Goal: Task Accomplishment & Management: Use online tool/utility

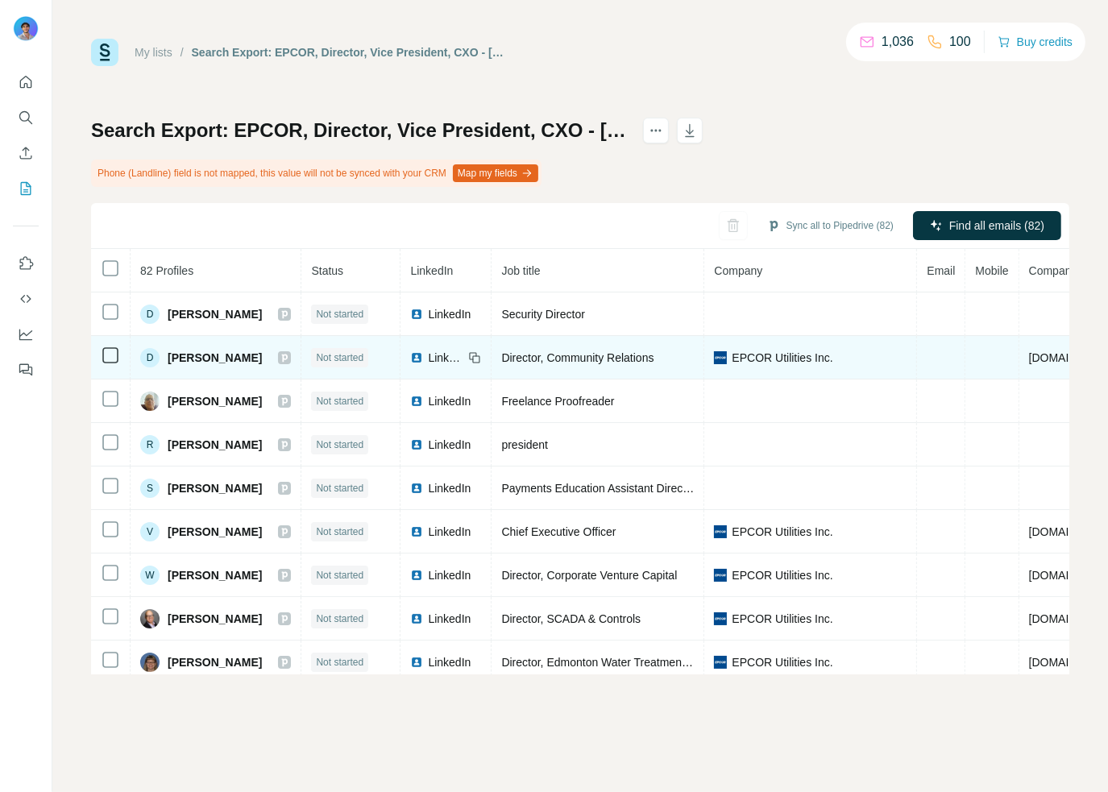
click at [806, 357] on span "EPCOR Utilities Inc." at bounding box center [782, 358] width 101 height 16
click at [749, 360] on span "EPCOR Utilities Inc." at bounding box center [782, 358] width 101 height 16
click at [773, 354] on span "EPCOR Utilities Inc." at bounding box center [782, 358] width 101 height 16
click at [821, 363] on span "EPCOR Utilities Inc." at bounding box center [782, 358] width 101 height 16
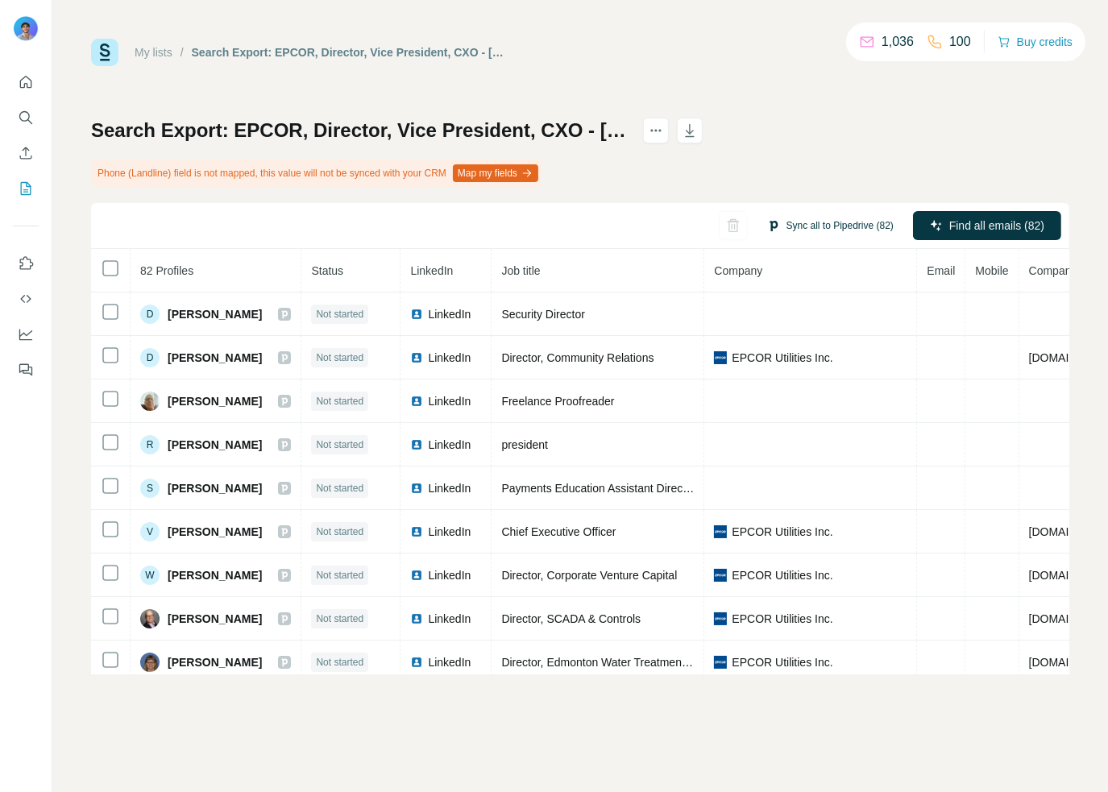
click at [827, 220] on button "Sync all to Pipedrive (82)" at bounding box center [830, 226] width 149 height 24
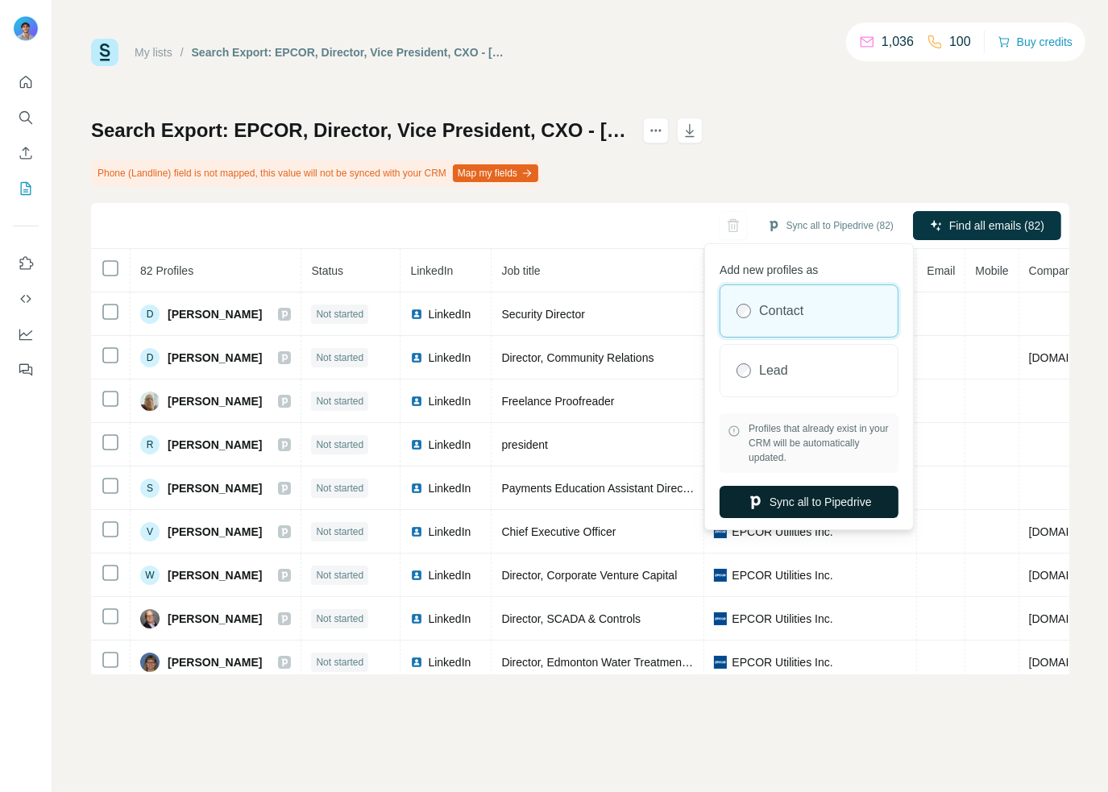
click at [795, 509] on button "Sync all to Pipedrive" at bounding box center [808, 502] width 179 height 32
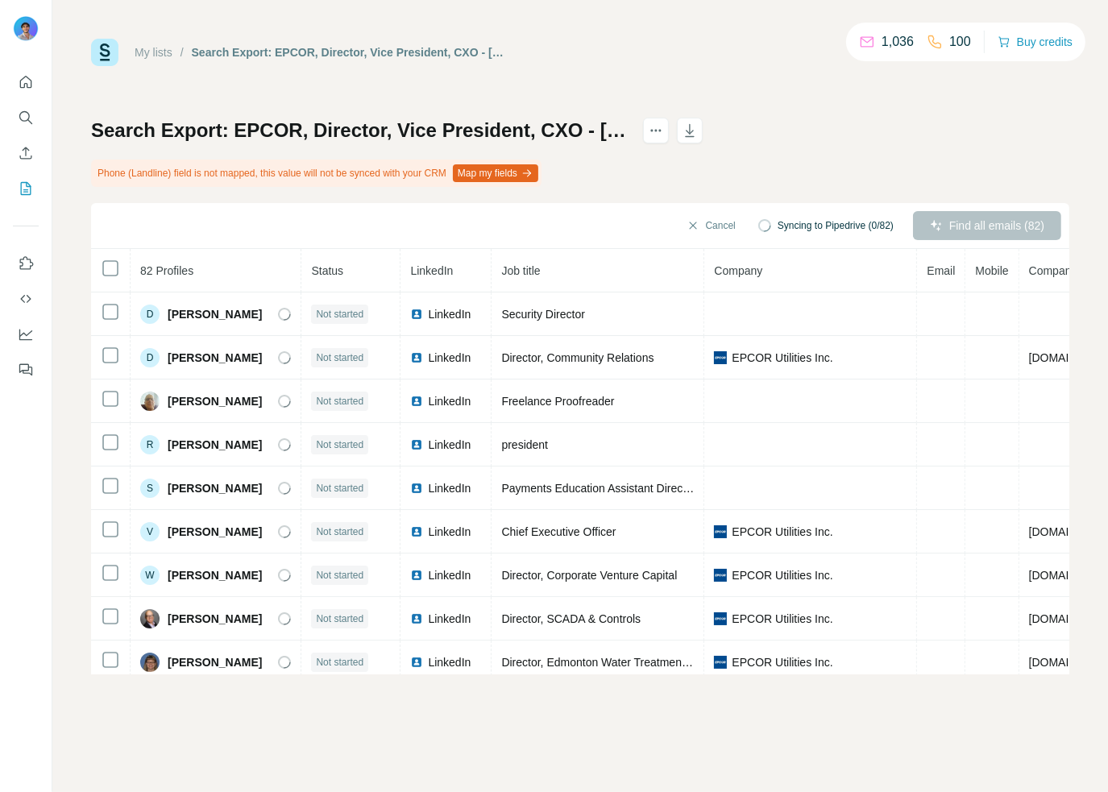
click at [538, 176] on button "Map my fields" at bounding box center [495, 173] width 85 height 18
click at [500, 181] on button "Map my fields" at bounding box center [495, 173] width 85 height 18
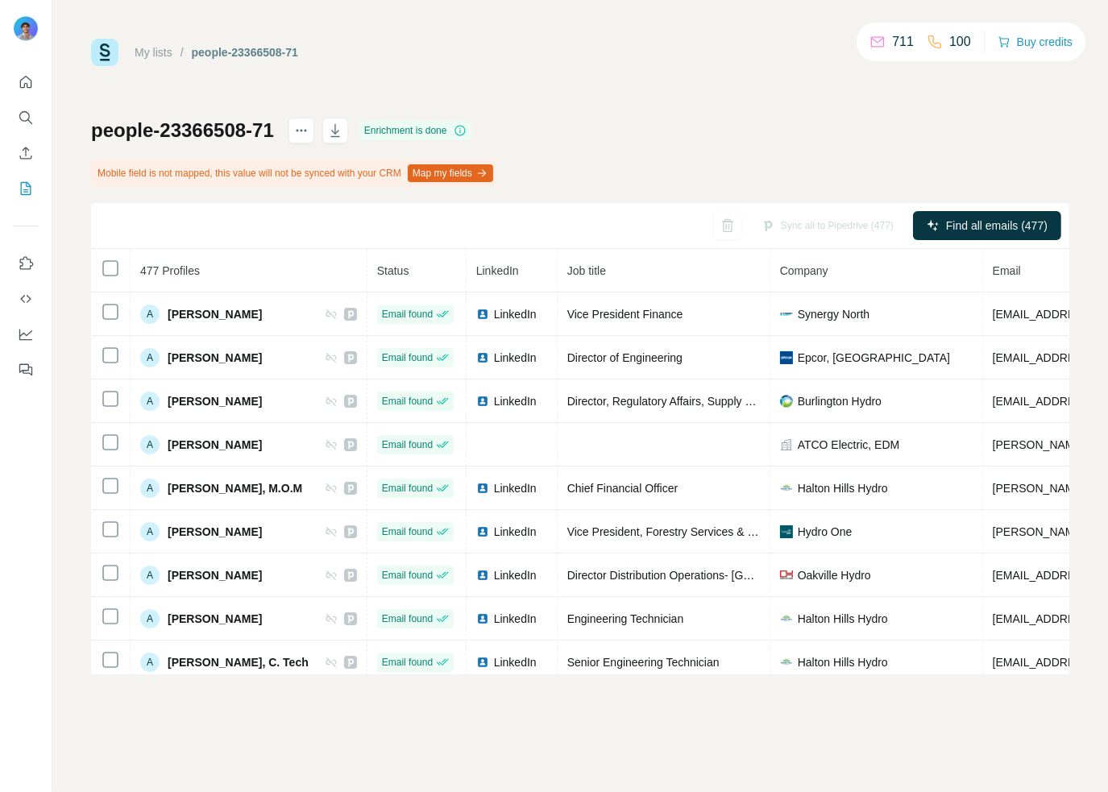
click at [831, 227] on div "Sync all to Pipedrive (477)" at bounding box center [827, 225] width 155 height 29
click at [27, 183] on icon "My lists" at bounding box center [26, 188] width 16 height 16
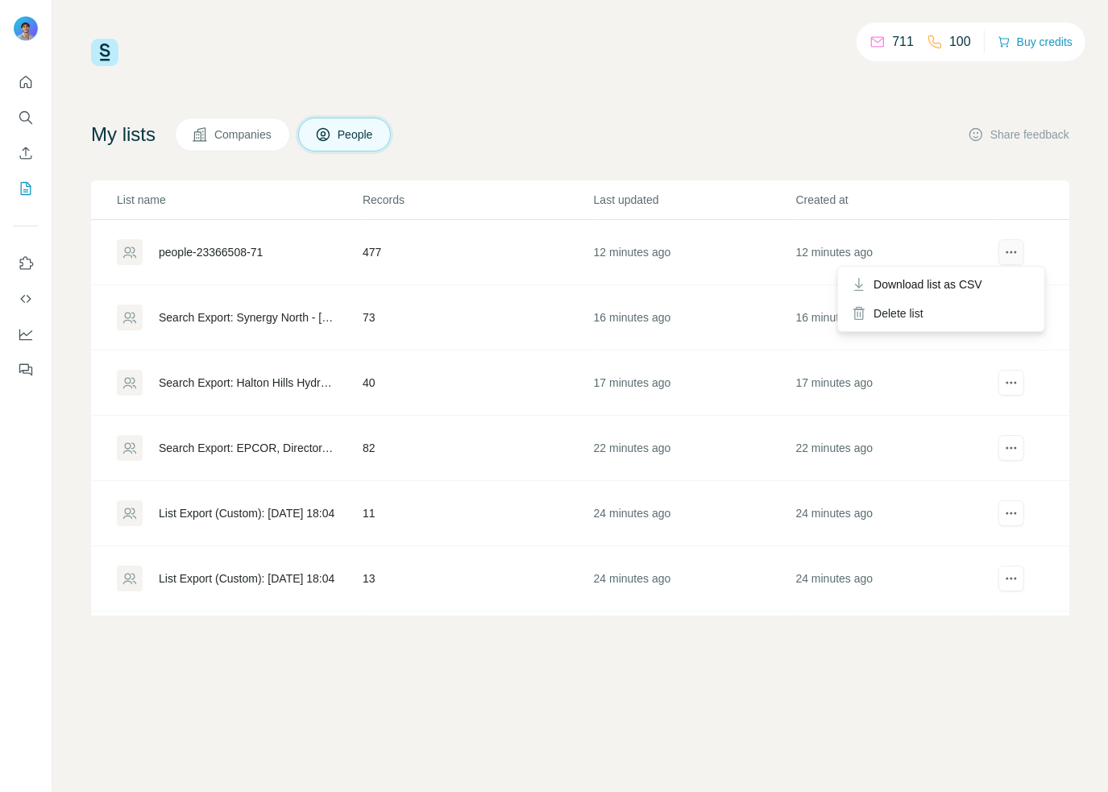
click at [998, 253] on button "actions" at bounding box center [1011, 252] width 26 height 26
click at [189, 246] on div "people-23366508-71" at bounding box center [211, 252] width 104 height 16
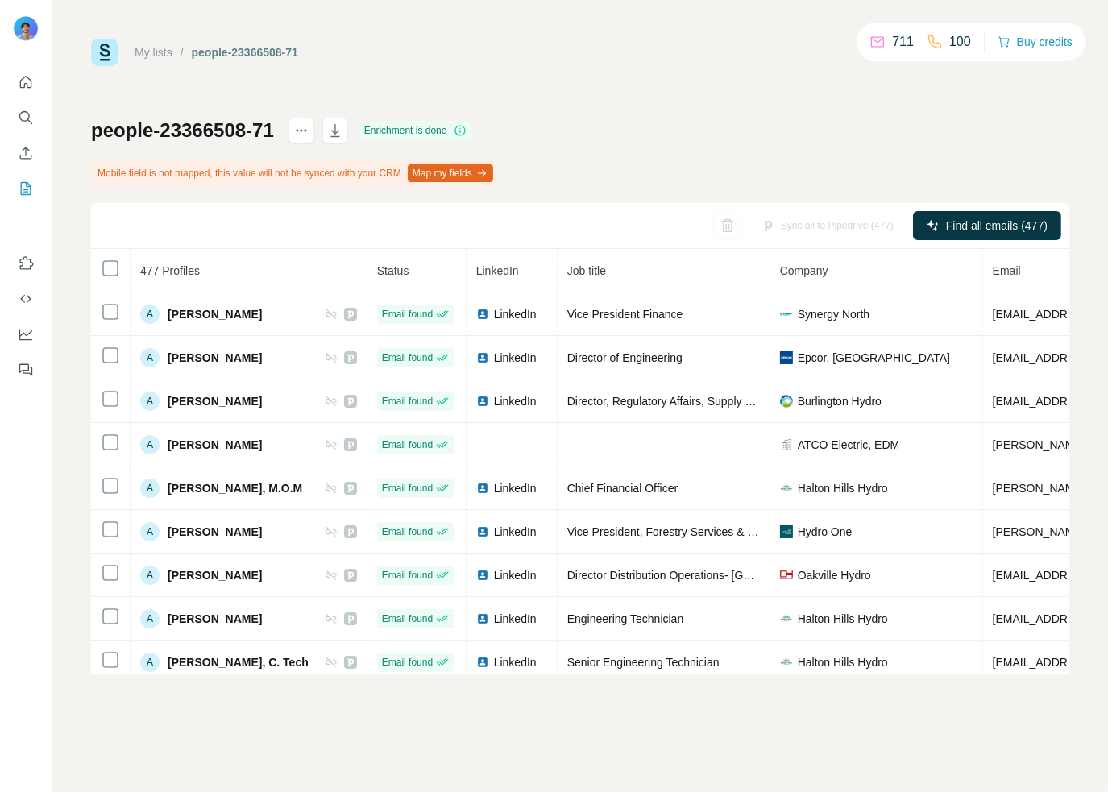
click at [831, 222] on div "Sync all to Pipedrive (477)" at bounding box center [827, 225] width 155 height 29
click at [792, 226] on div "Sync all to Pipedrive (477)" at bounding box center [827, 225] width 155 height 29
click at [509, 265] on th "LinkedIn" at bounding box center [512, 271] width 91 height 44
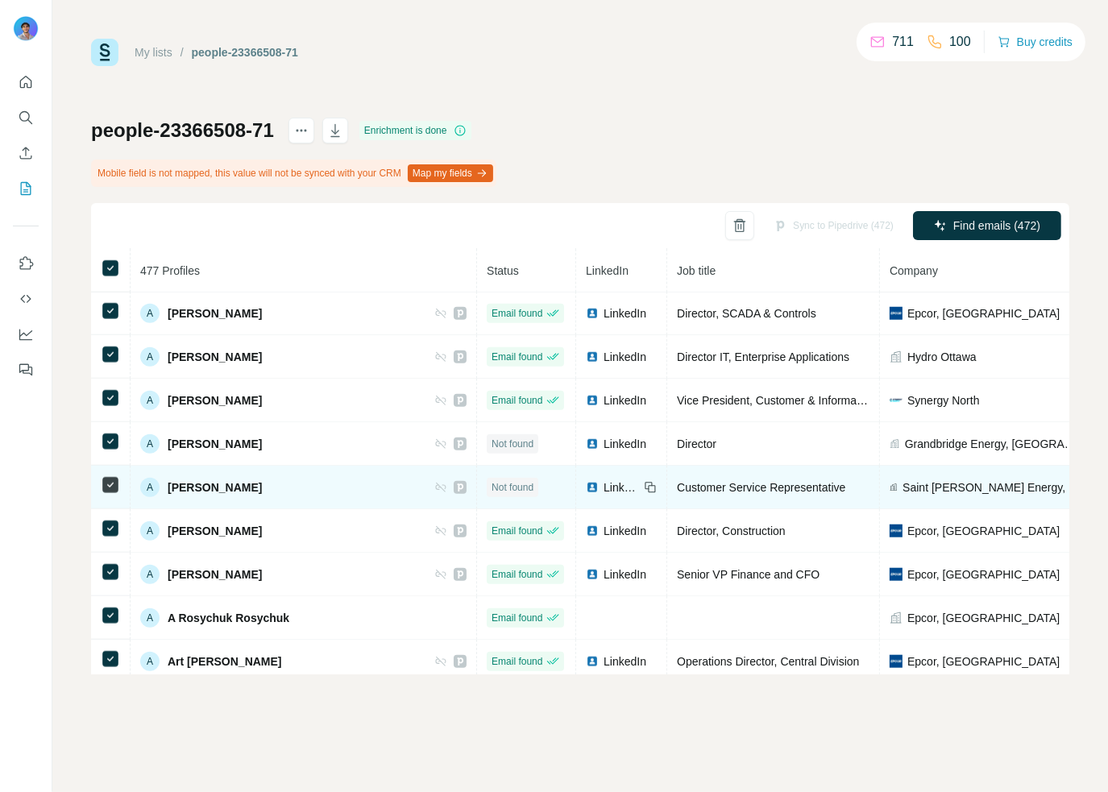
scroll to position [1354, 0]
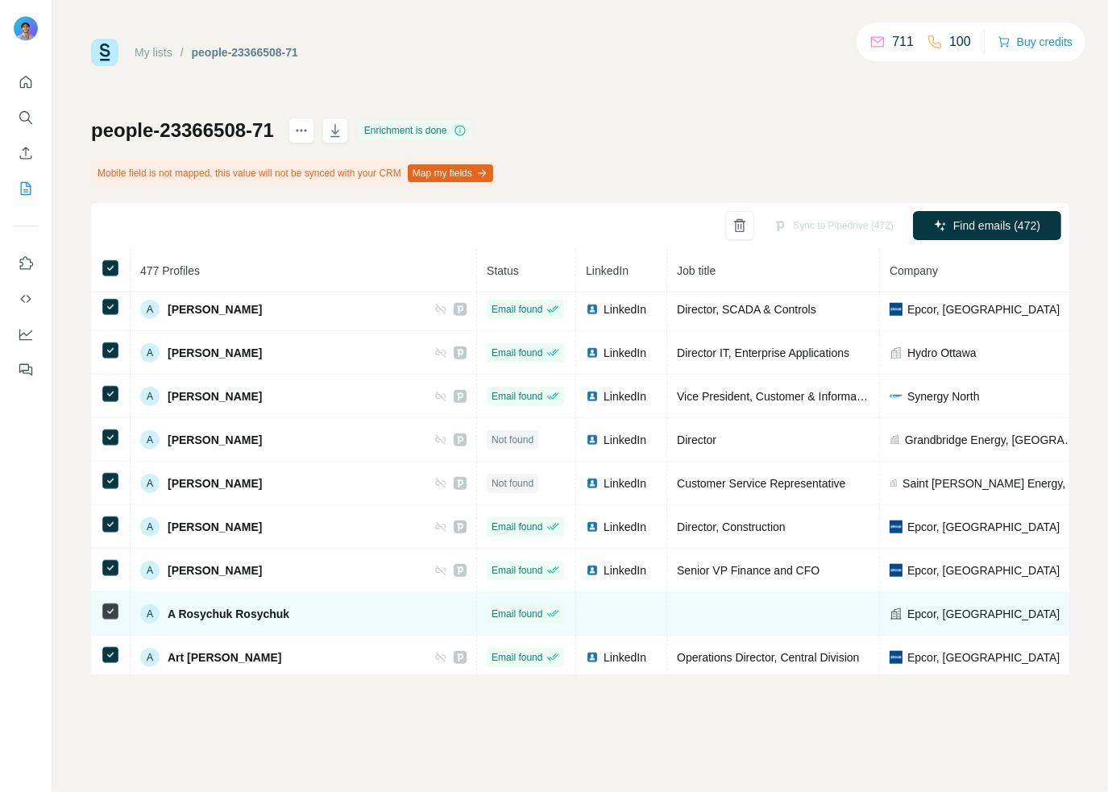
click at [107, 605] on div at bounding box center [110, 611] width 19 height 19
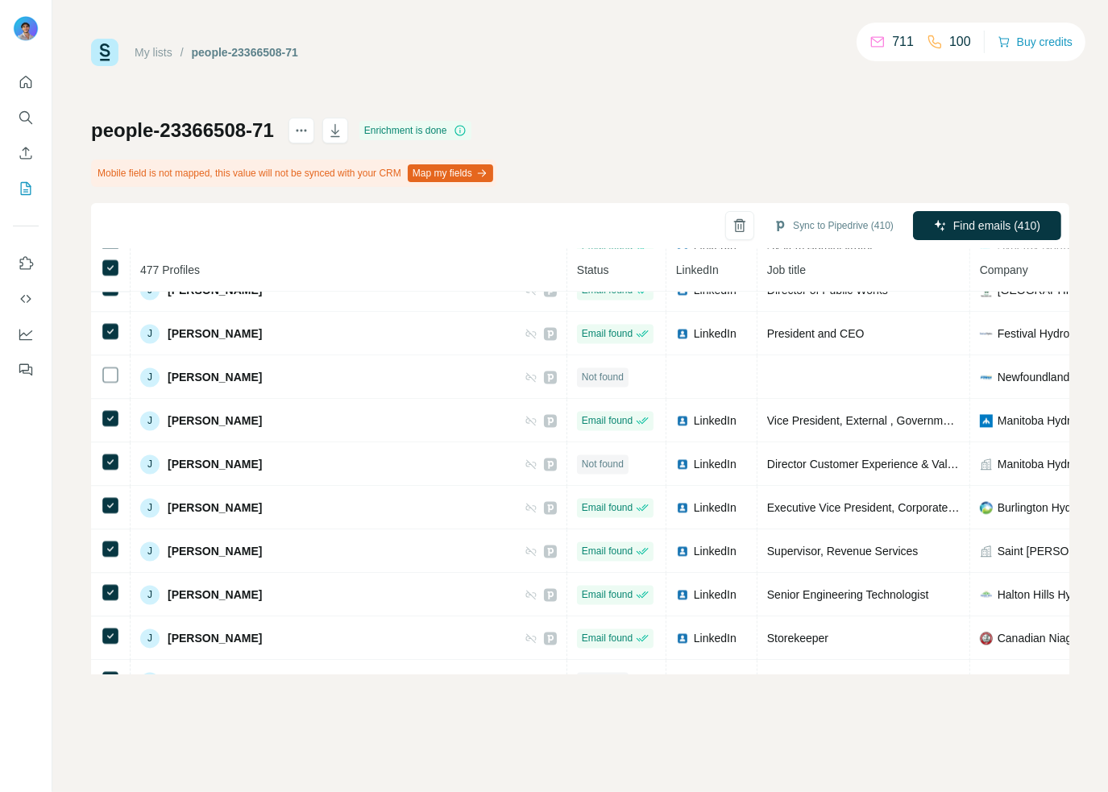
scroll to position [8421, 0]
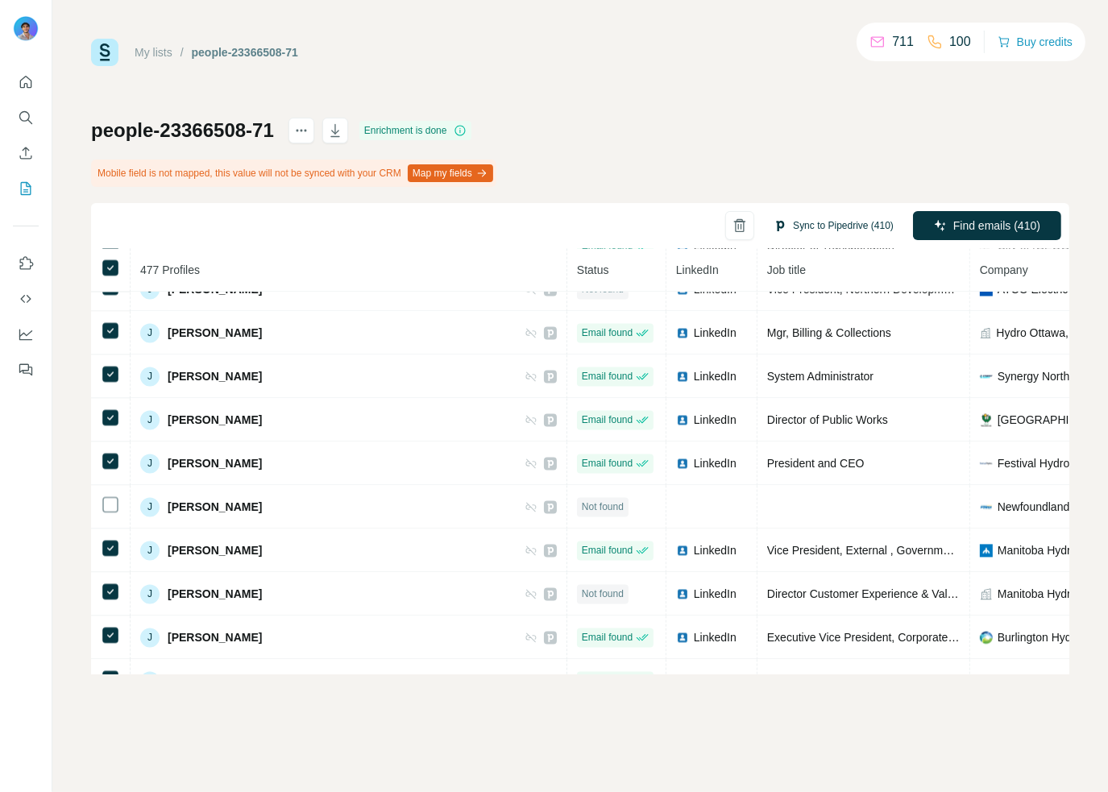
click at [854, 228] on button "Sync to Pipedrive (410)" at bounding box center [833, 226] width 143 height 24
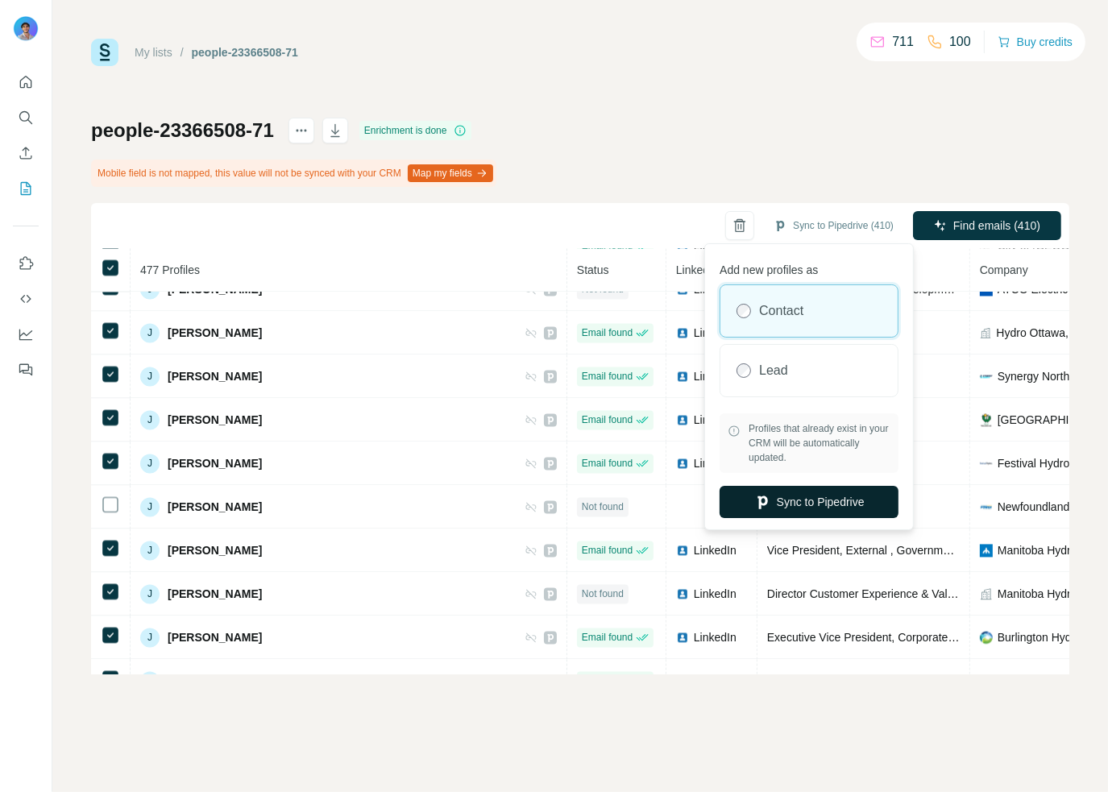
click at [852, 501] on button "Sync to Pipedrive" at bounding box center [808, 502] width 179 height 32
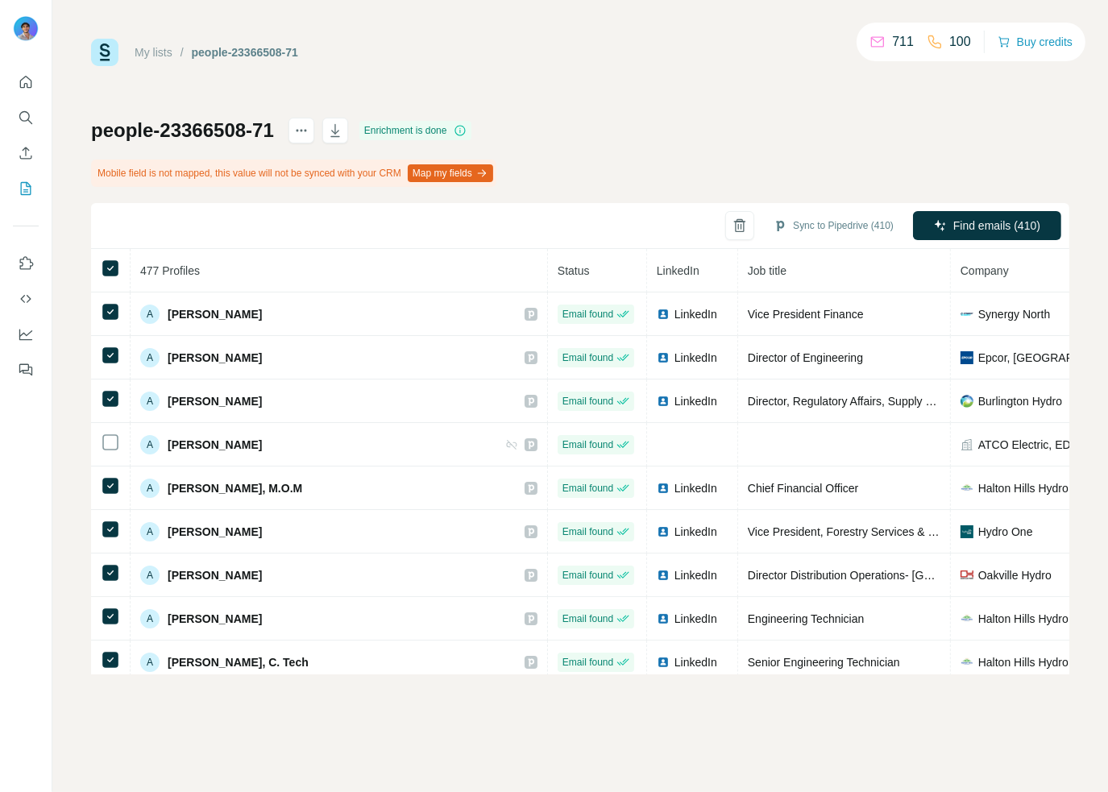
scroll to position [8421, 0]
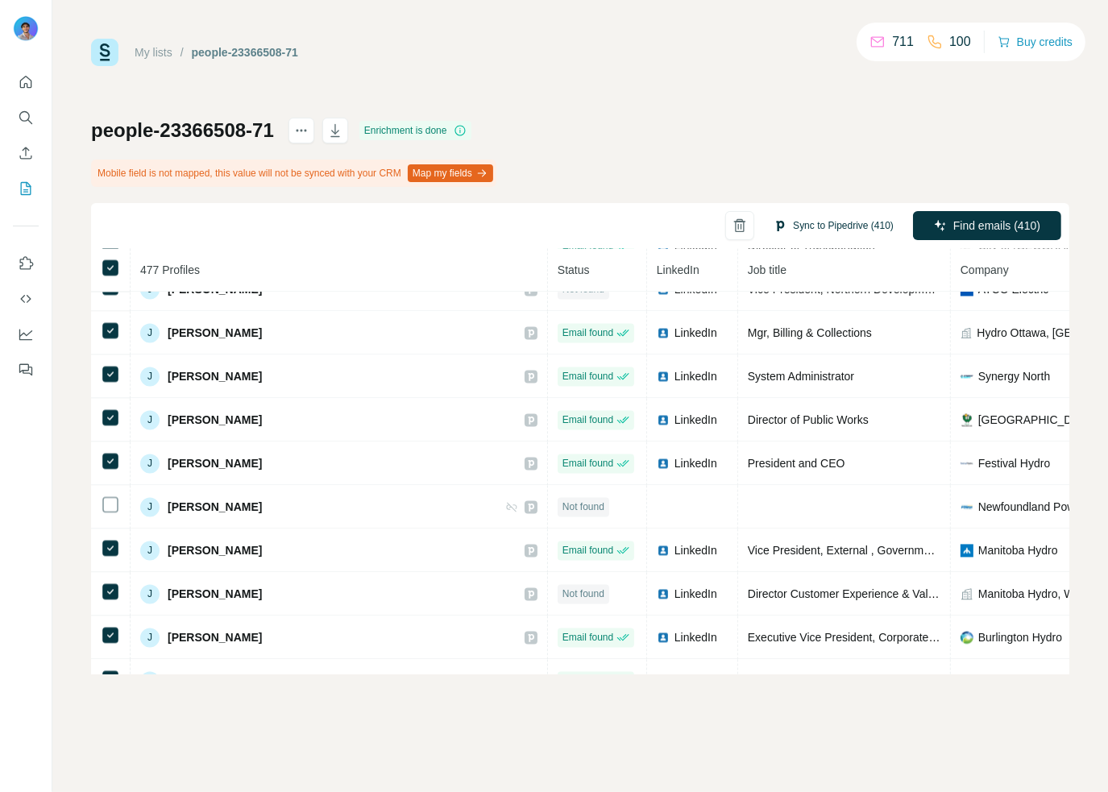
click at [838, 225] on button "Sync to Pipedrive (410)" at bounding box center [833, 226] width 143 height 24
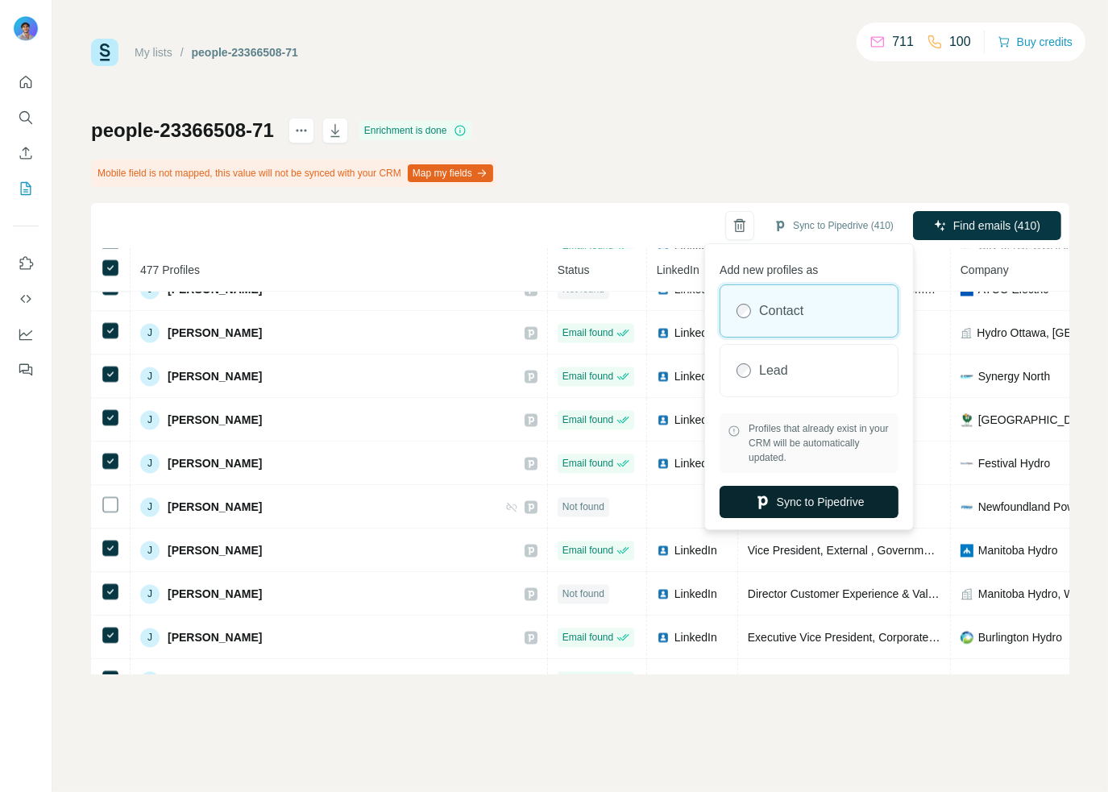
click at [848, 499] on button "Sync to Pipedrive" at bounding box center [808, 502] width 179 height 32
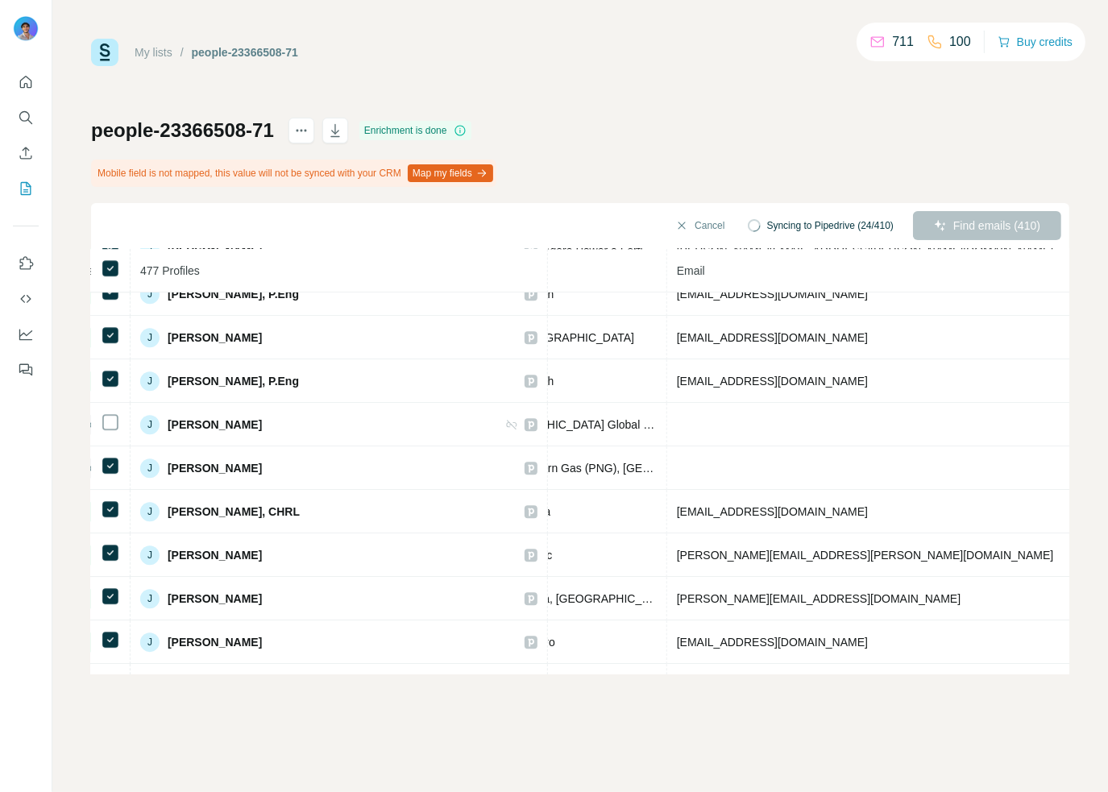
scroll to position [9930, 496]
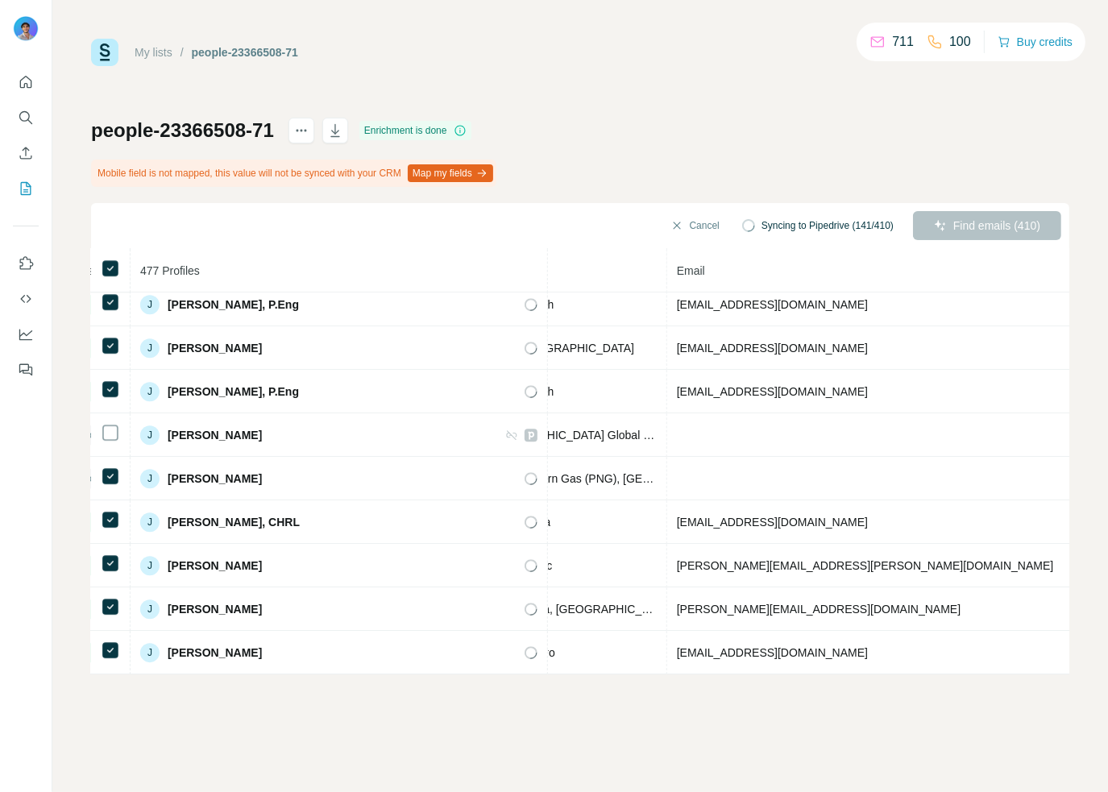
click at [796, 151] on div "people-23366508-71 Enrichment is done Mobile field is not mapped, this value wi…" at bounding box center [580, 396] width 978 height 557
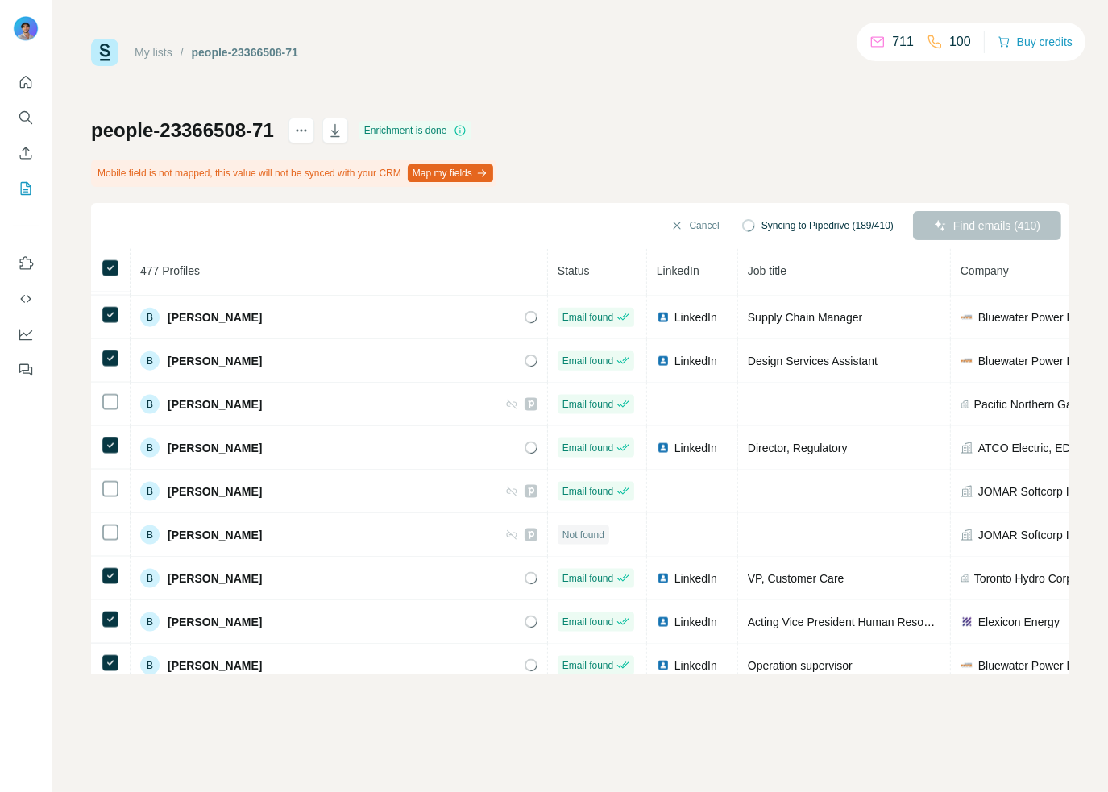
scroll to position [2014, 0]
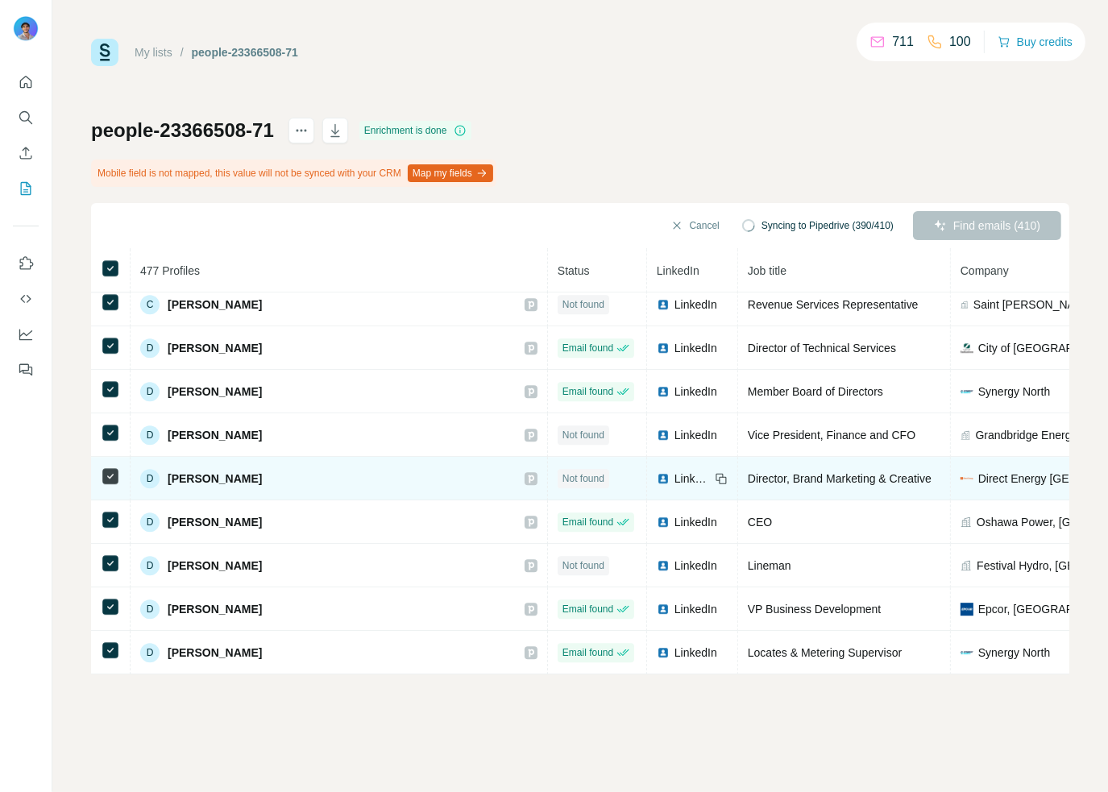
scroll to position [4190, 0]
